Goal: Information Seeking & Learning: Learn about a topic

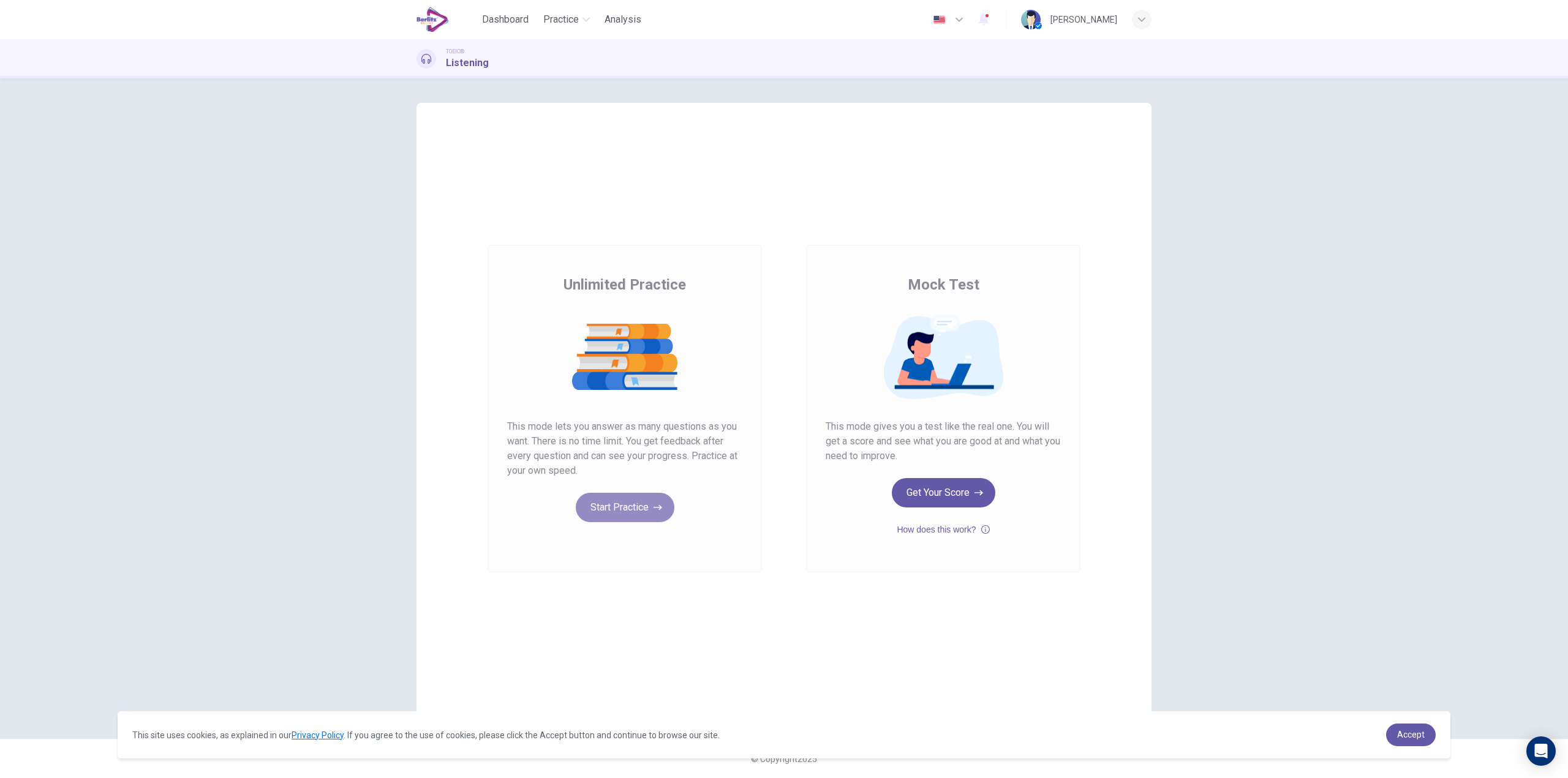
click at [610, 509] on button "Start Practice" at bounding box center [624, 507] width 98 height 29
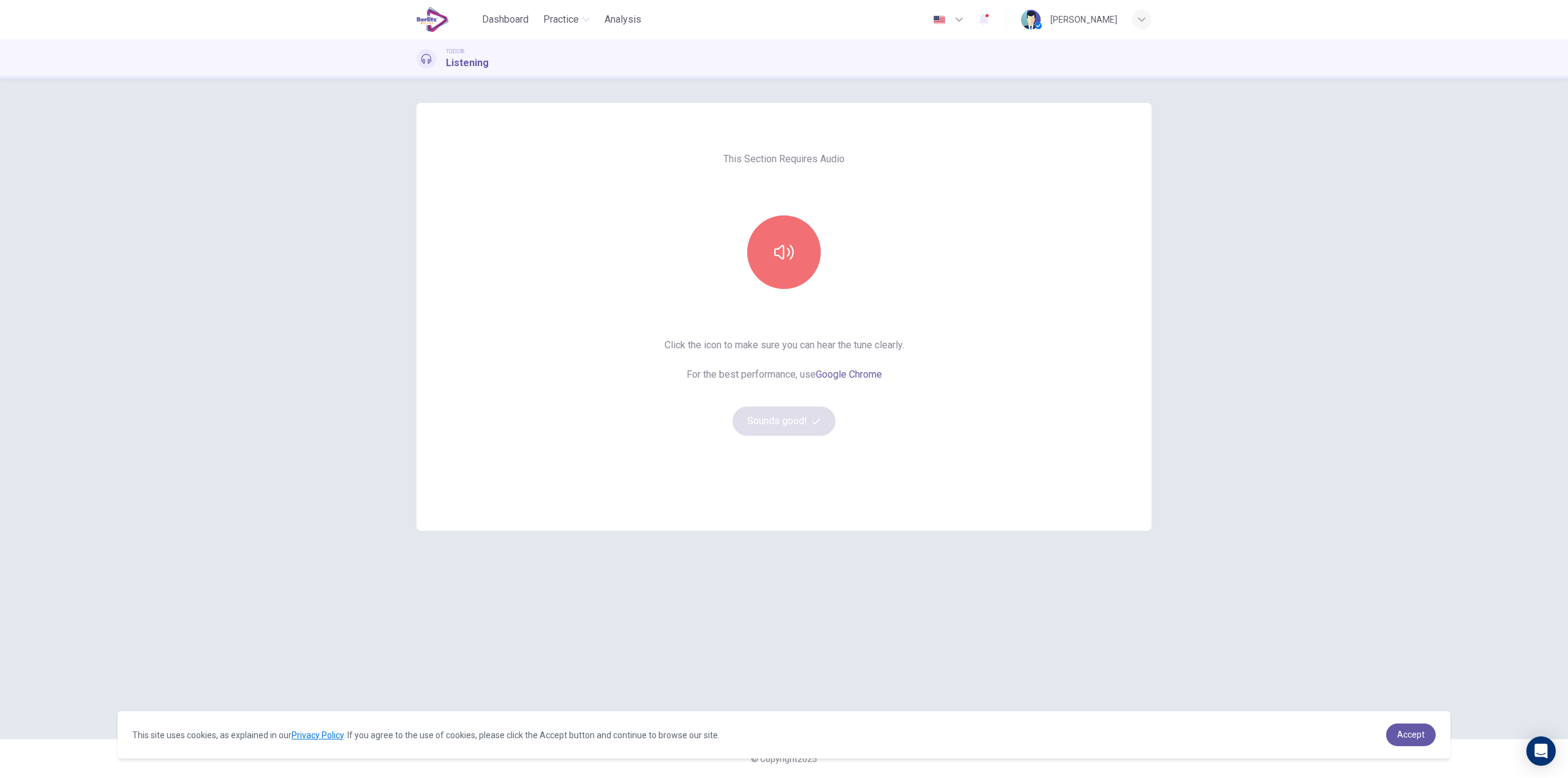
click at [798, 245] on button "button" at bounding box center [784, 252] width 73 height 73
click at [788, 425] on button "Sounds good!" at bounding box center [784, 421] width 103 height 29
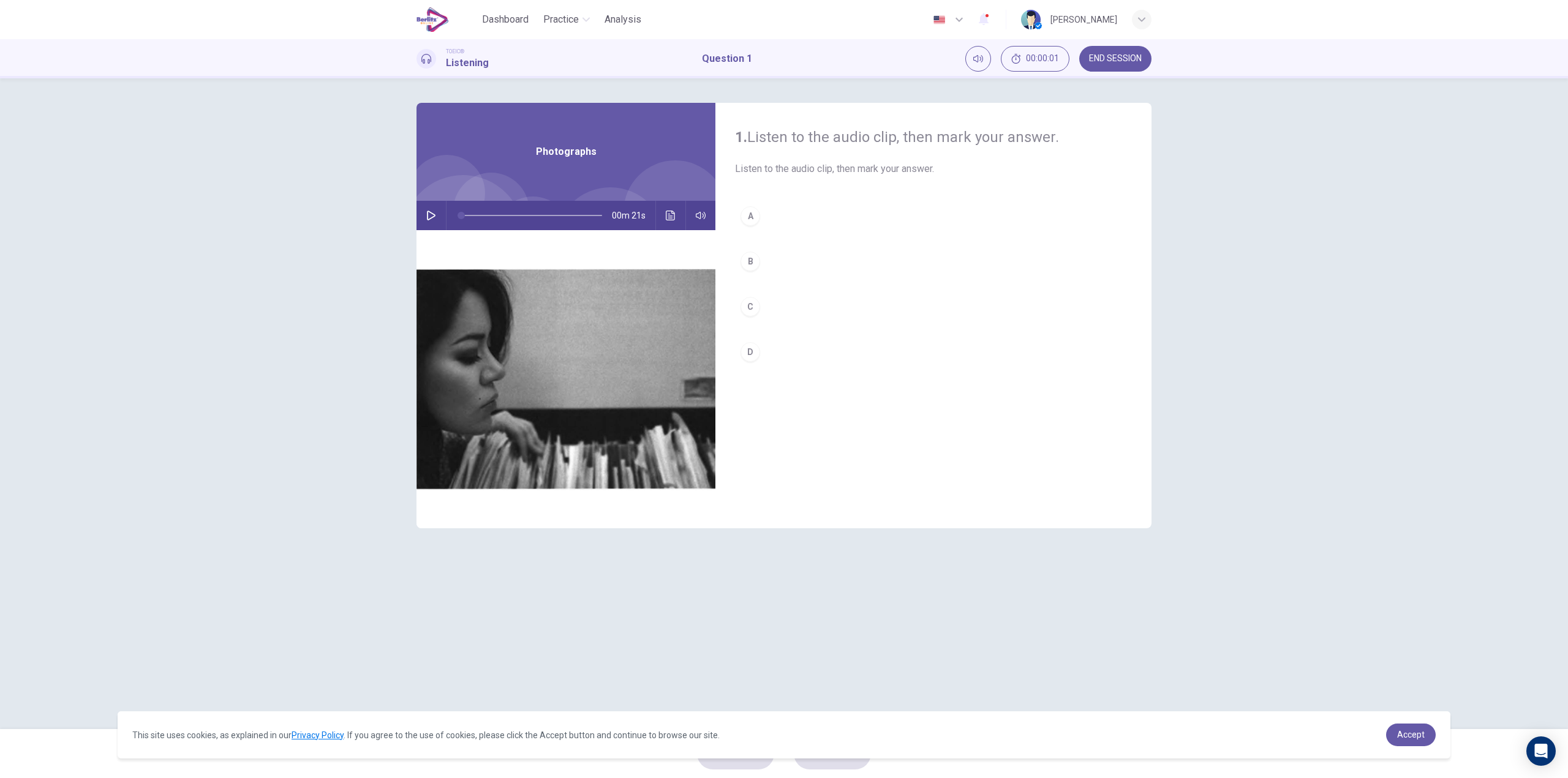
click at [436, 213] on button "button" at bounding box center [431, 215] width 20 height 29
click at [755, 307] on div "C" at bounding box center [750, 307] width 20 height 20
click at [1411, 730] on span "Accept" at bounding box center [1411, 735] width 28 height 9
type input "*"
click at [1414, 741] on link "Accept" at bounding box center [1411, 735] width 50 height 22
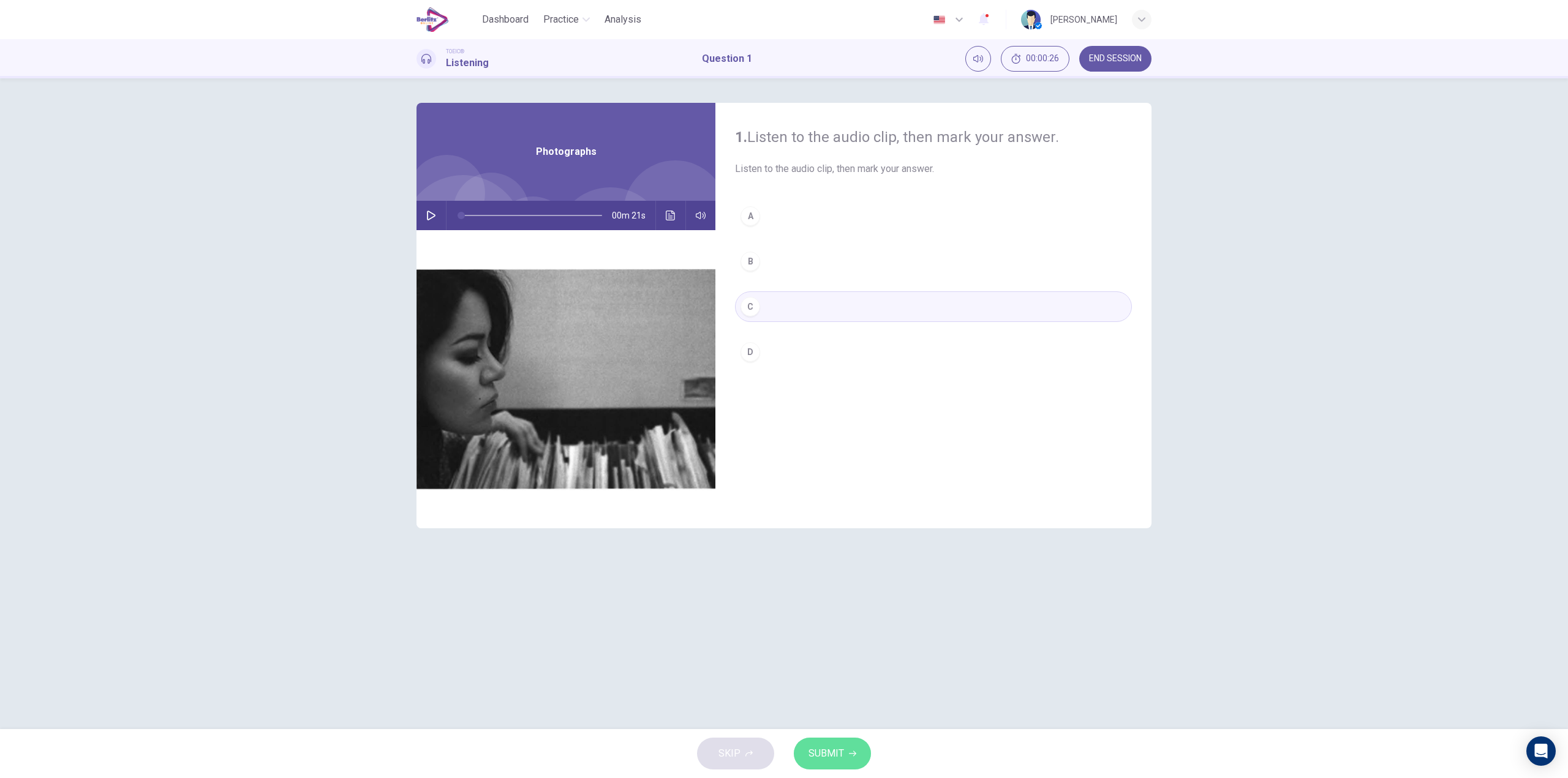
click at [858, 757] on button "SUBMIT" at bounding box center [833, 754] width 77 height 32
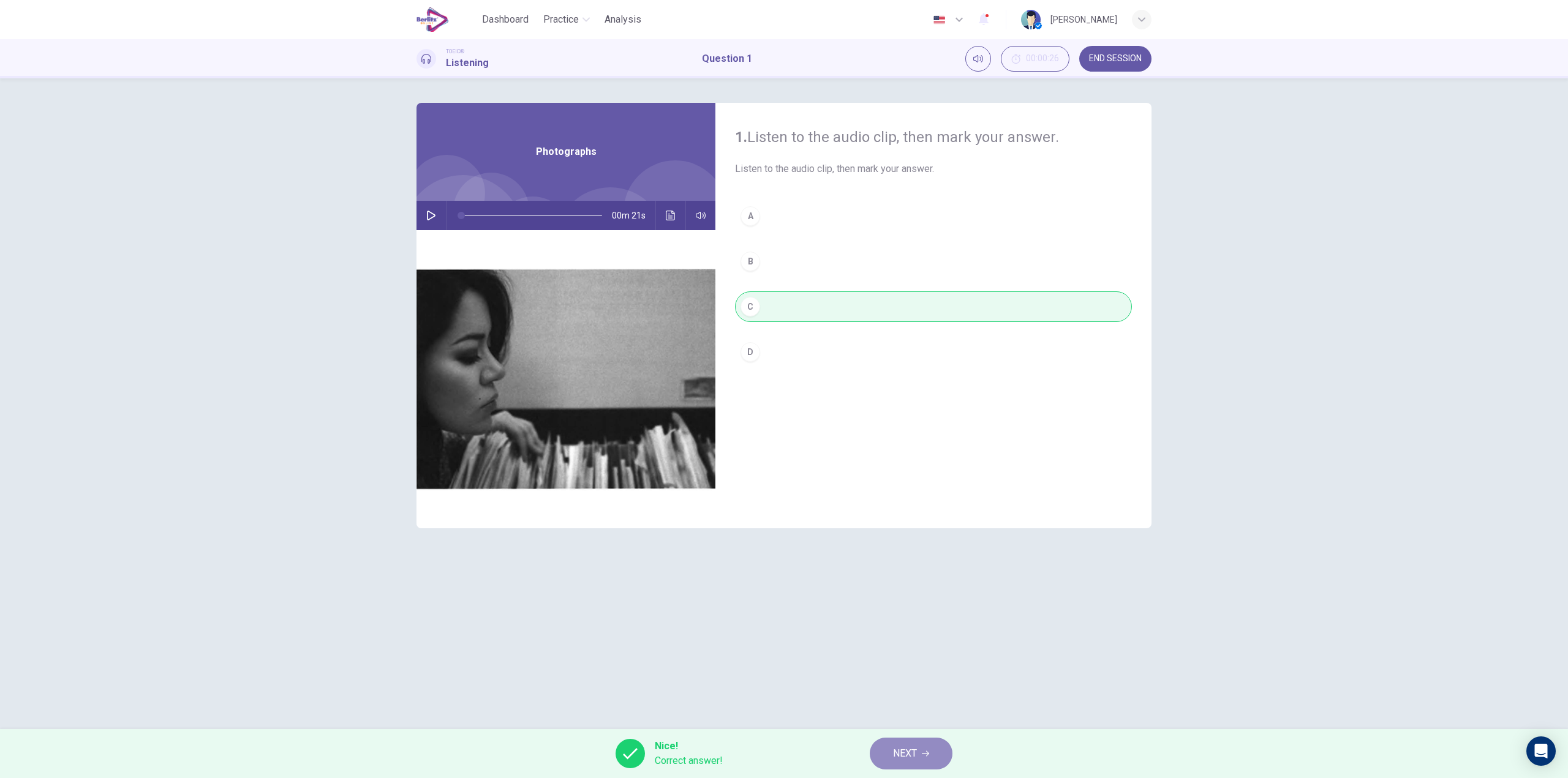
click at [902, 749] on span "NEXT" at bounding box center [904, 753] width 24 height 17
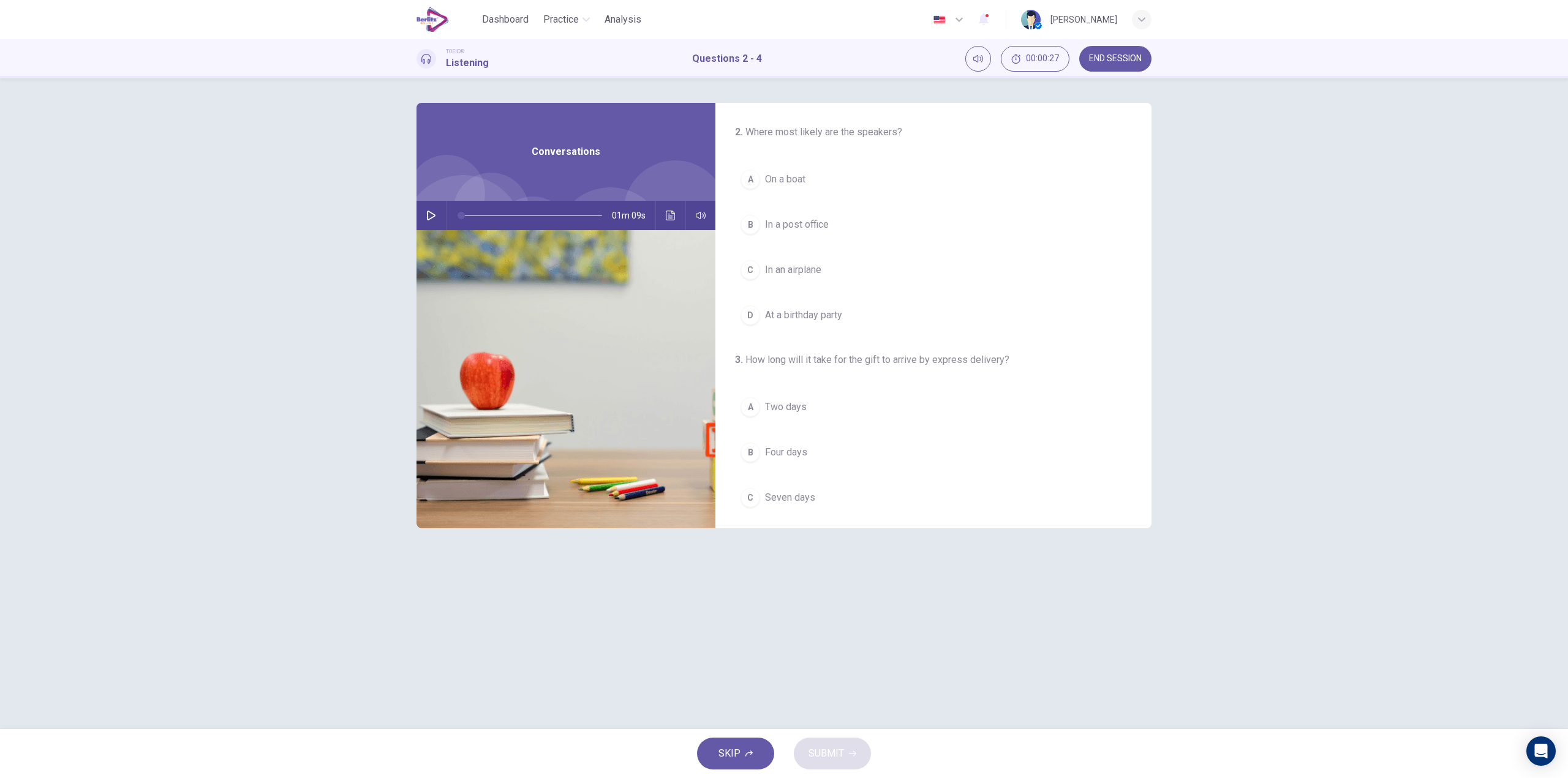
click at [427, 210] on button "button" at bounding box center [431, 215] width 20 height 29
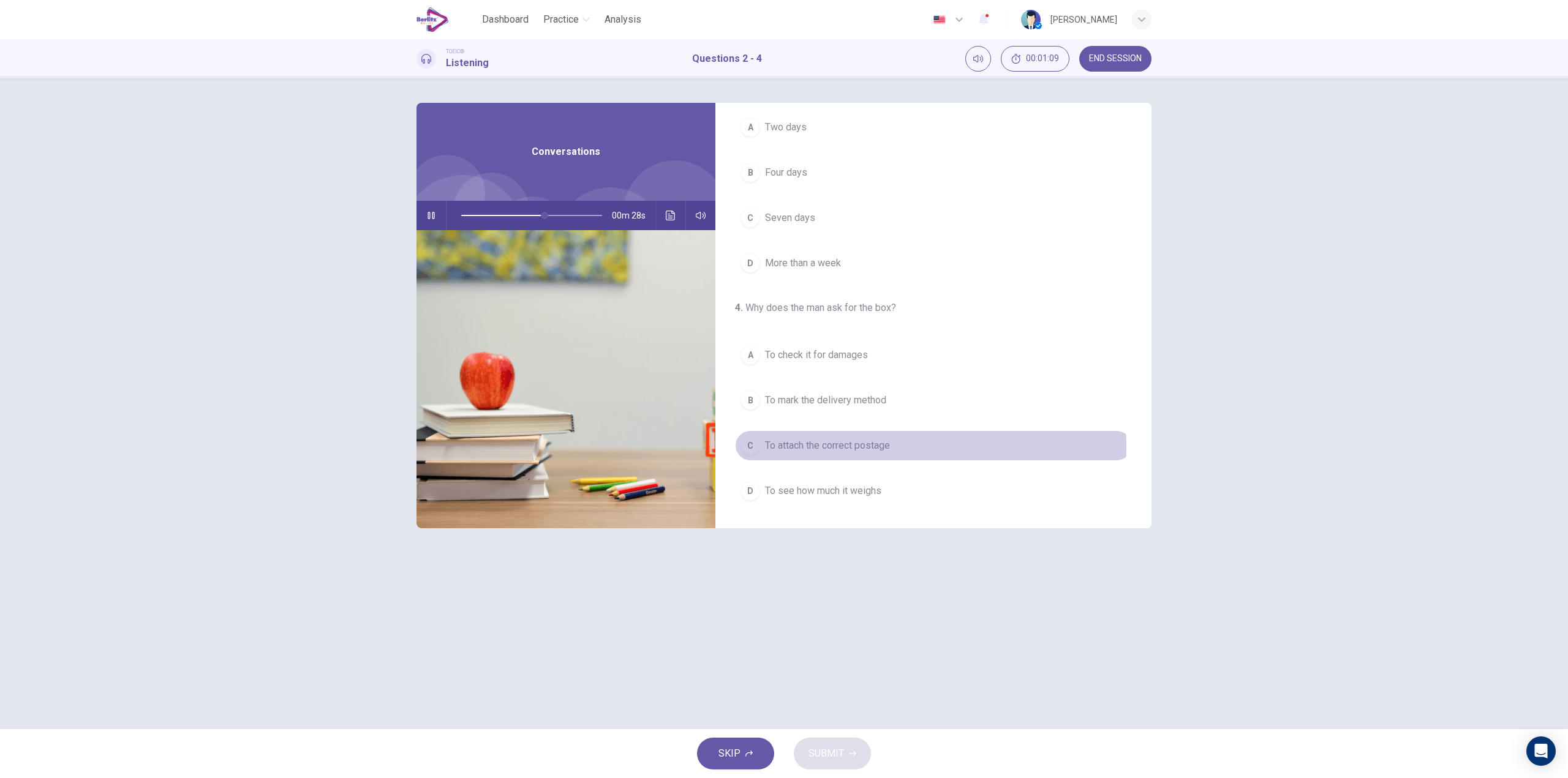
click at [869, 446] on span "To attach the correct postage" at bounding box center [827, 446] width 125 height 15
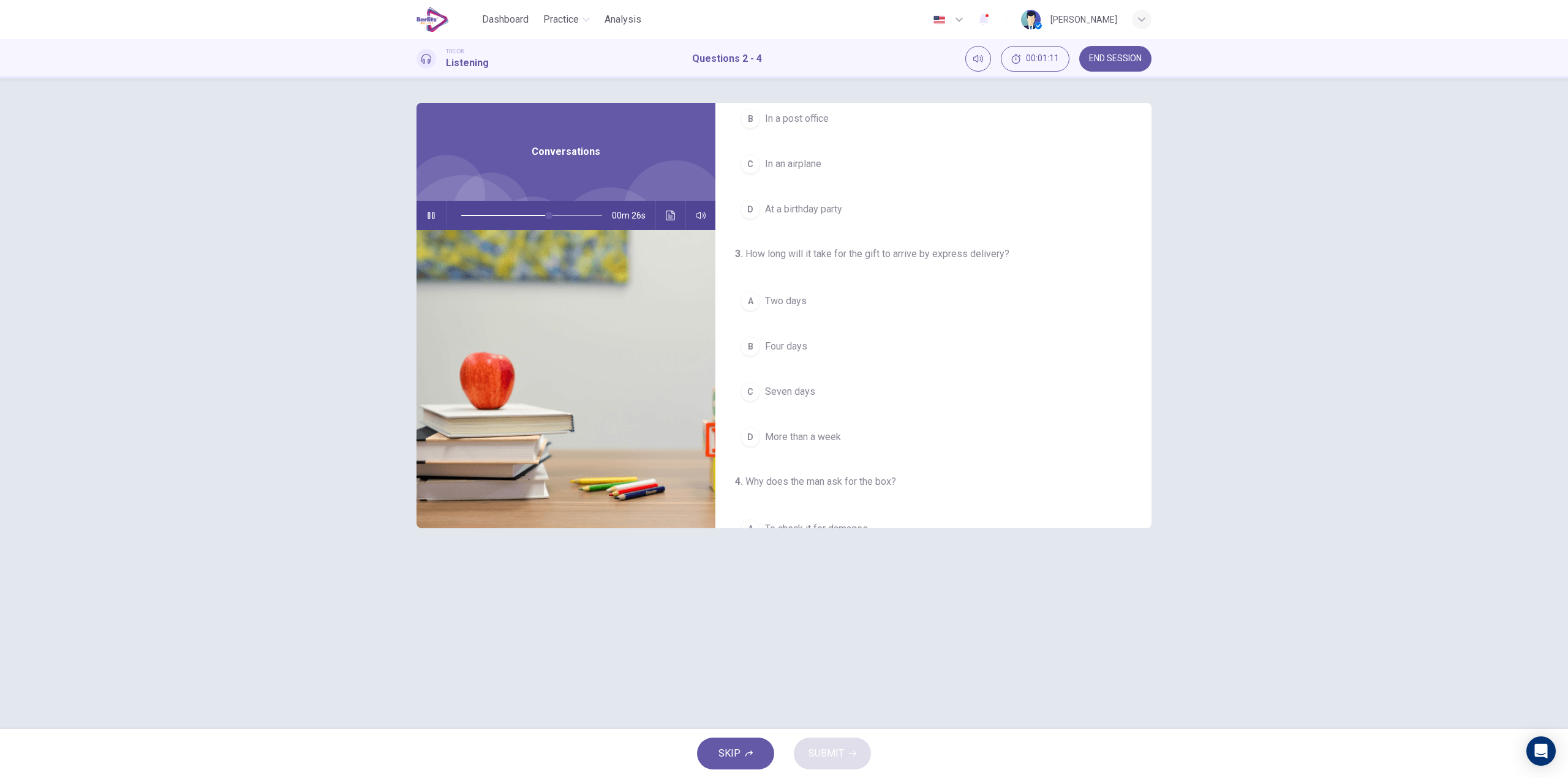
scroll to position [0, 0]
drag, startPoint x: 553, startPoint y: 212, endPoint x: 259, endPoint y: 218, distance: 294.1
click at [259, 218] on div "2 . Where most likely are the speakers? A On a boat B In a post office C In an …" at bounding box center [784, 404] width 1568 height 650
click at [813, 183] on button "A On a boat" at bounding box center [933, 179] width 397 height 31
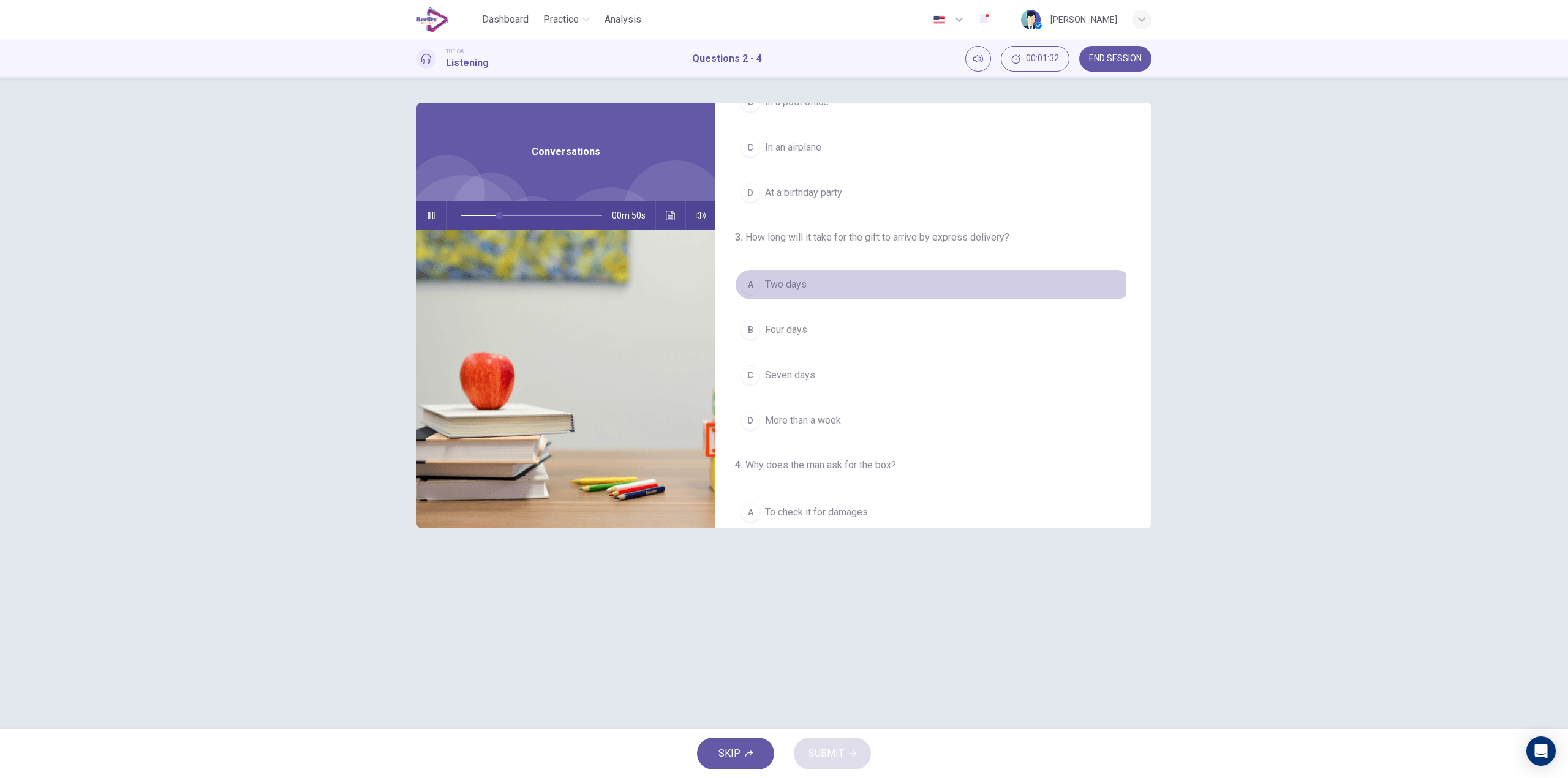
click at [826, 281] on button "A Two days" at bounding box center [933, 284] width 397 height 31
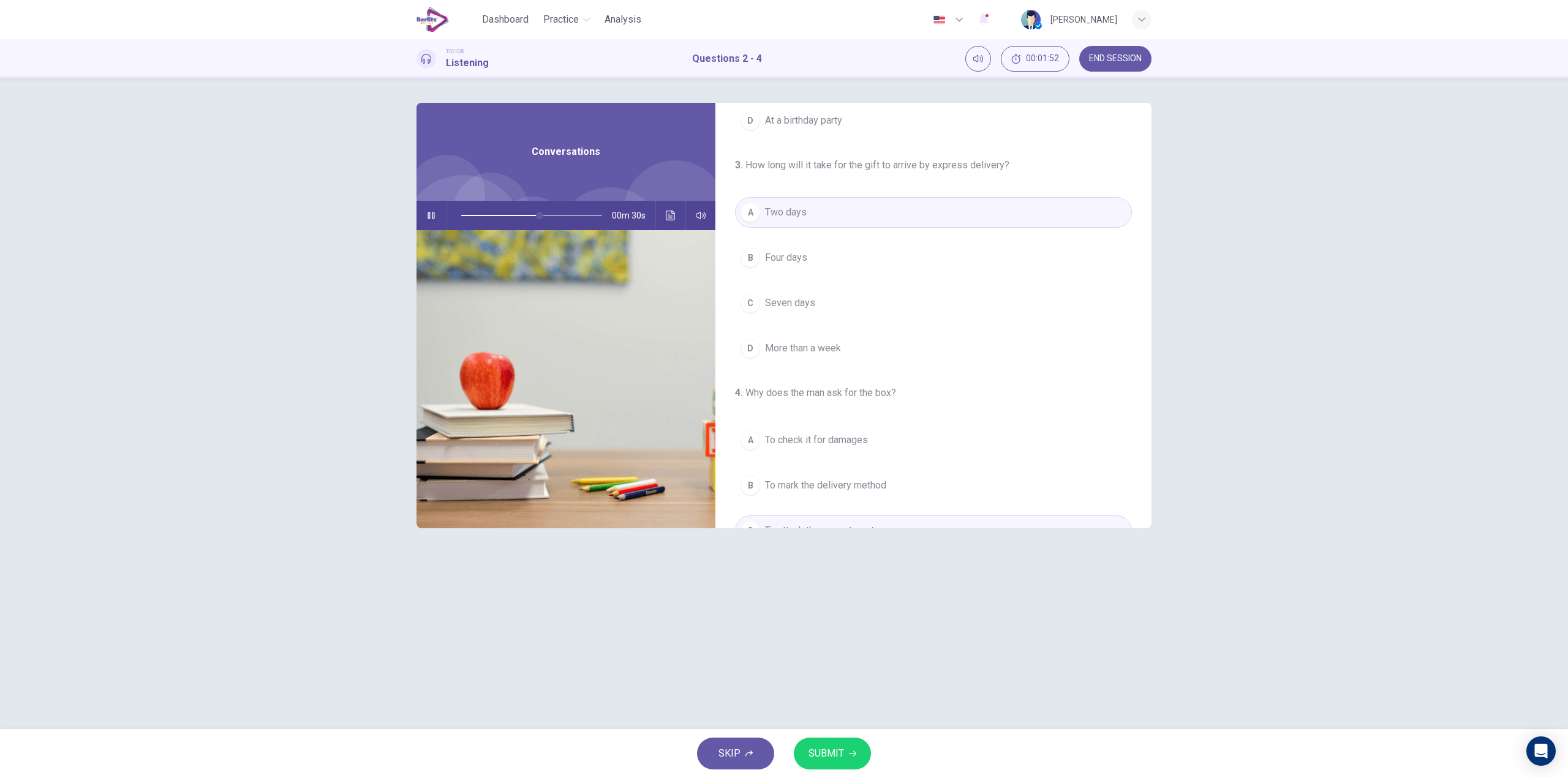
scroll to position [61, 0]
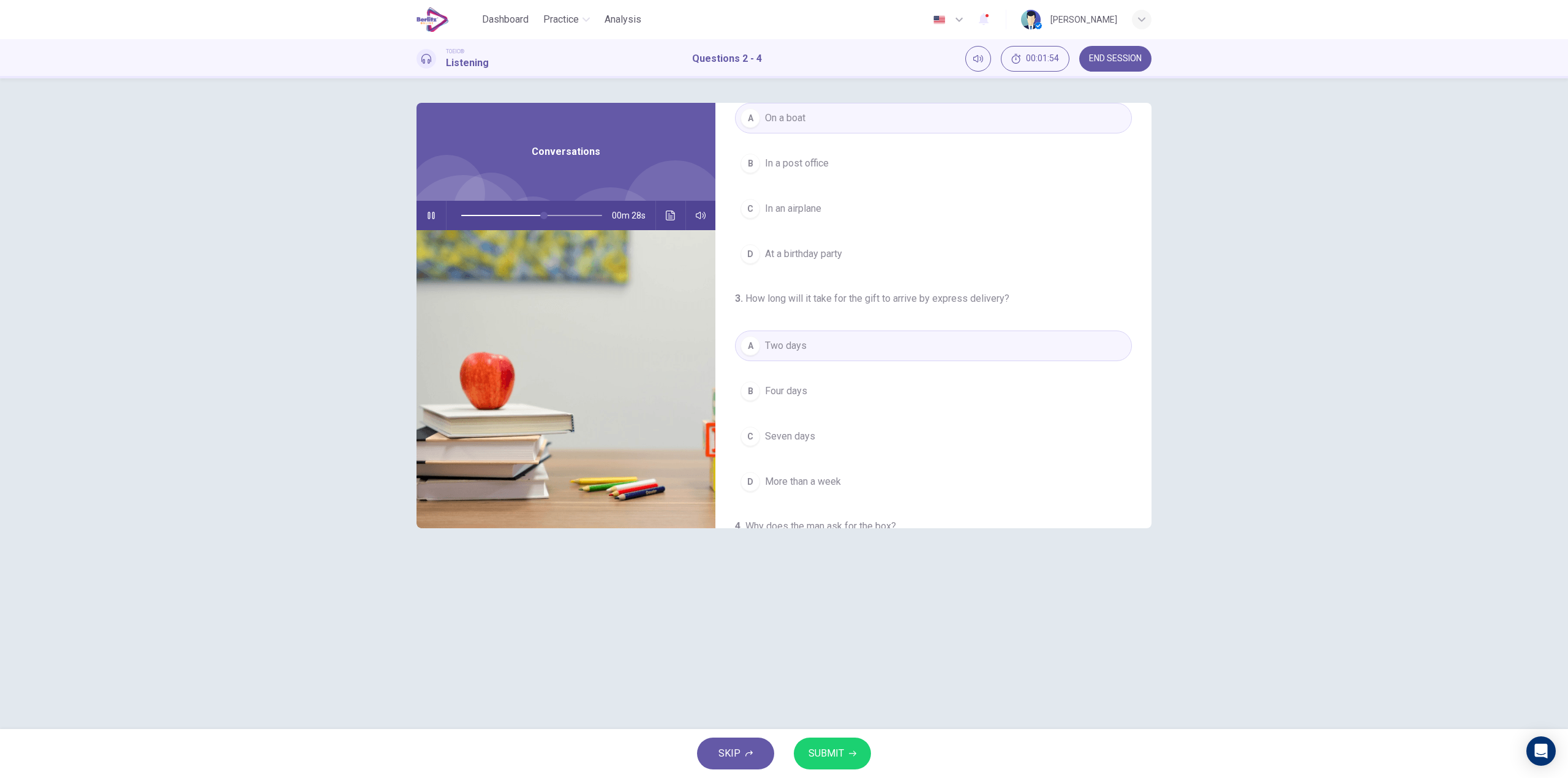
click at [854, 745] on button "SUBMIT" at bounding box center [833, 754] width 77 height 32
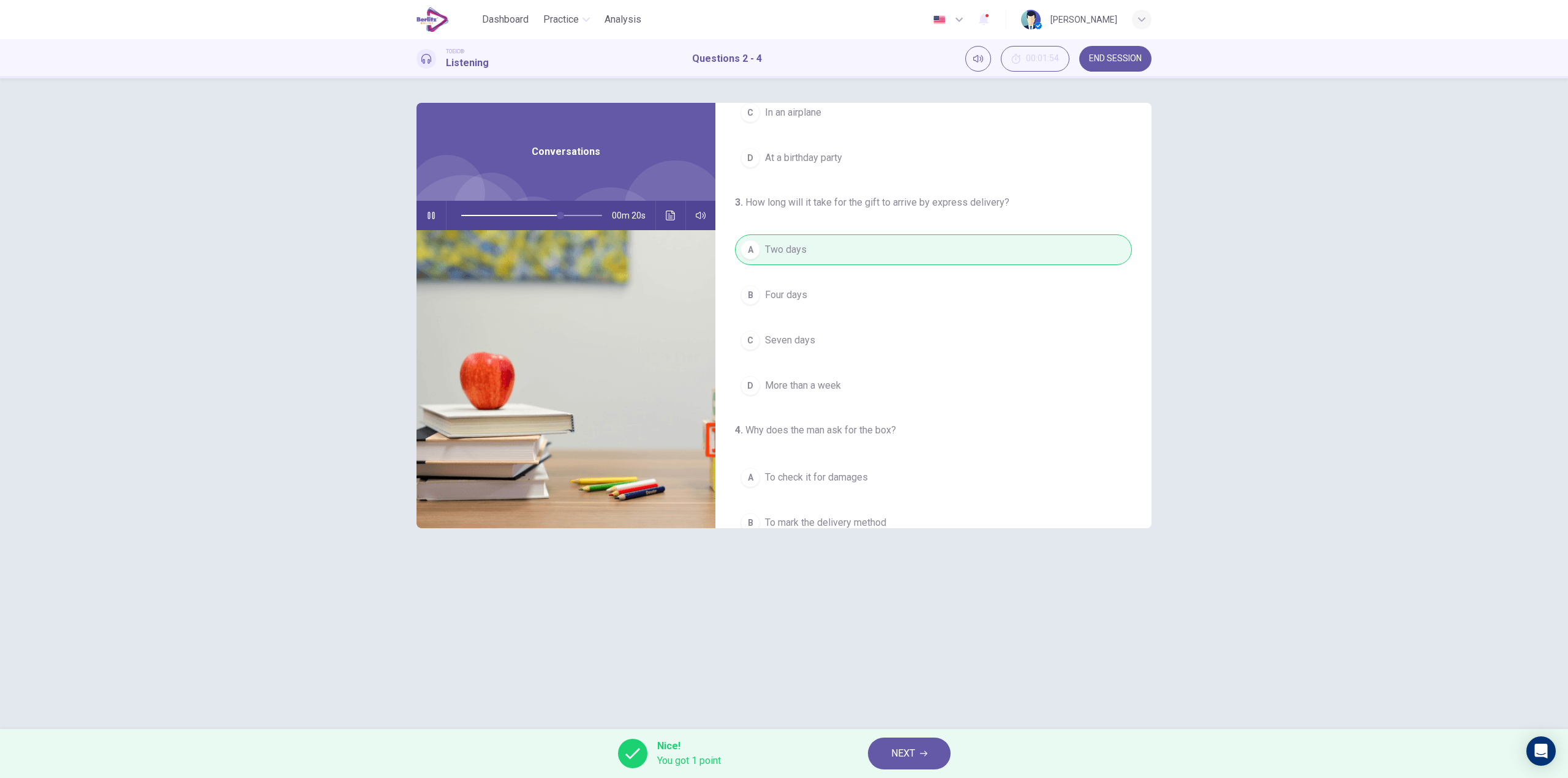
scroll to position [279, 0]
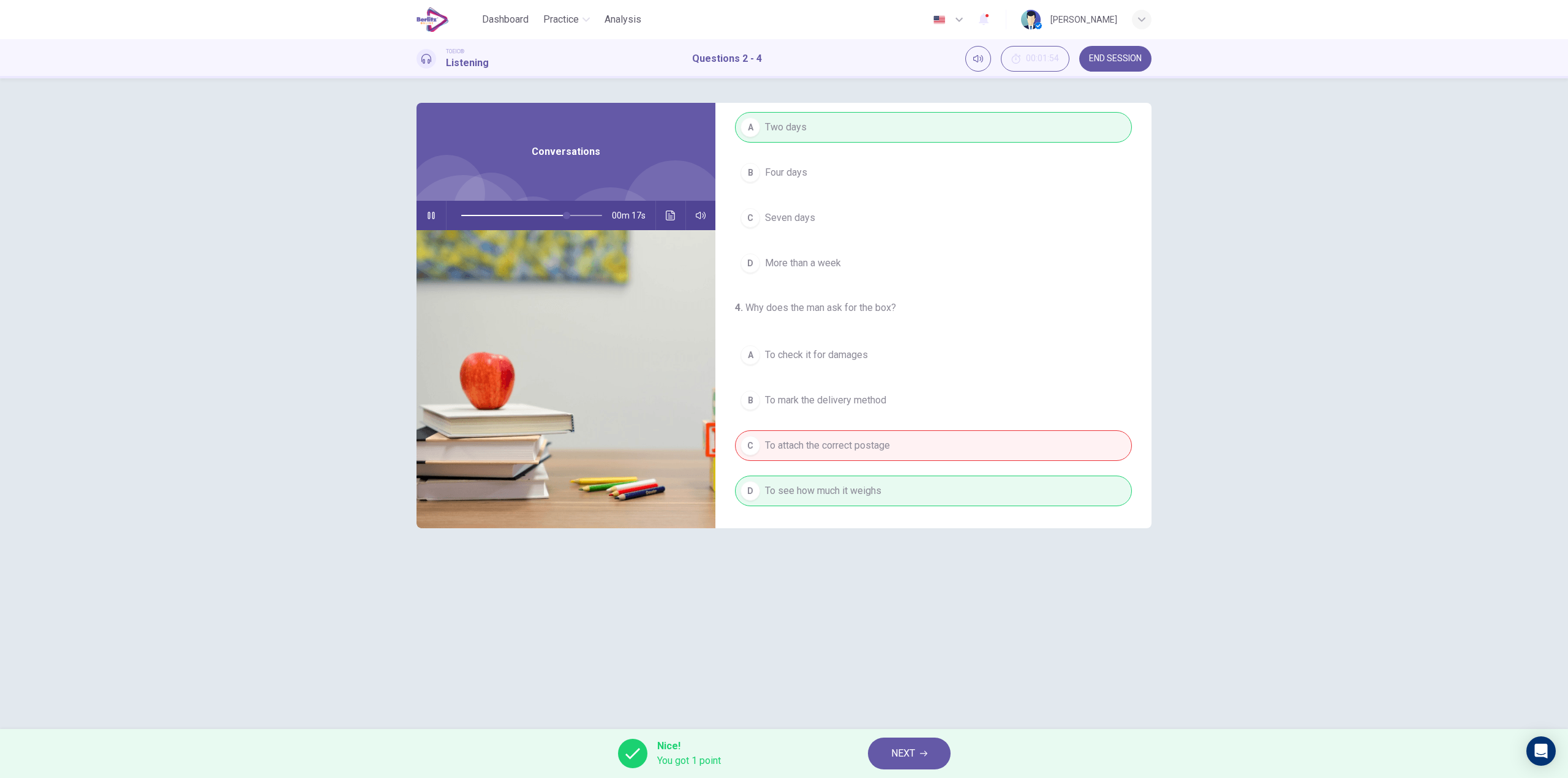
type input "**"
click at [1115, 65] on button "END SESSION" at bounding box center [1115, 59] width 73 height 26
